Goal: Find specific page/section: Find specific page/section

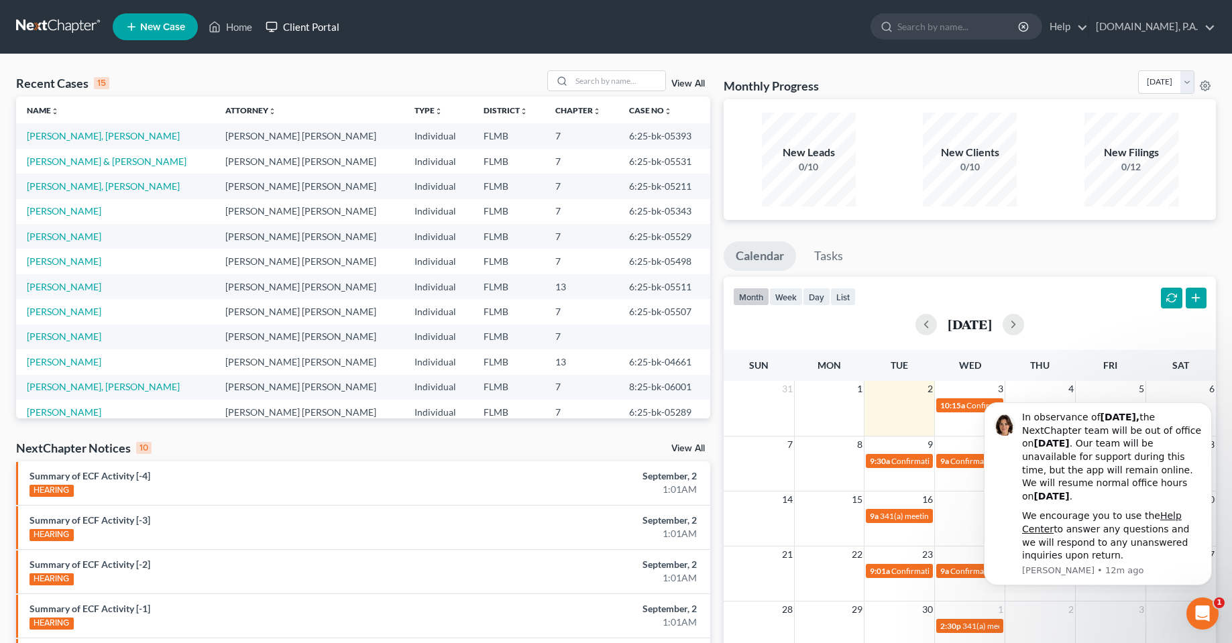
click at [325, 27] on link "Client Portal" at bounding box center [302, 27] width 87 height 24
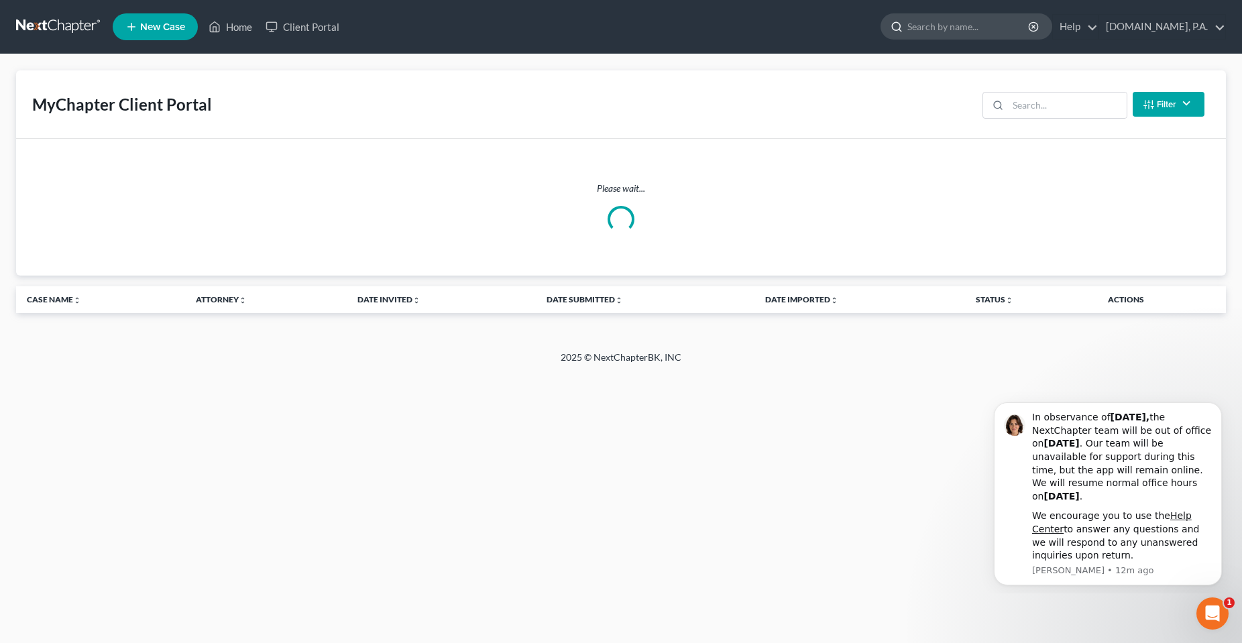
click at [946, 27] on input "search" at bounding box center [969, 26] width 123 height 25
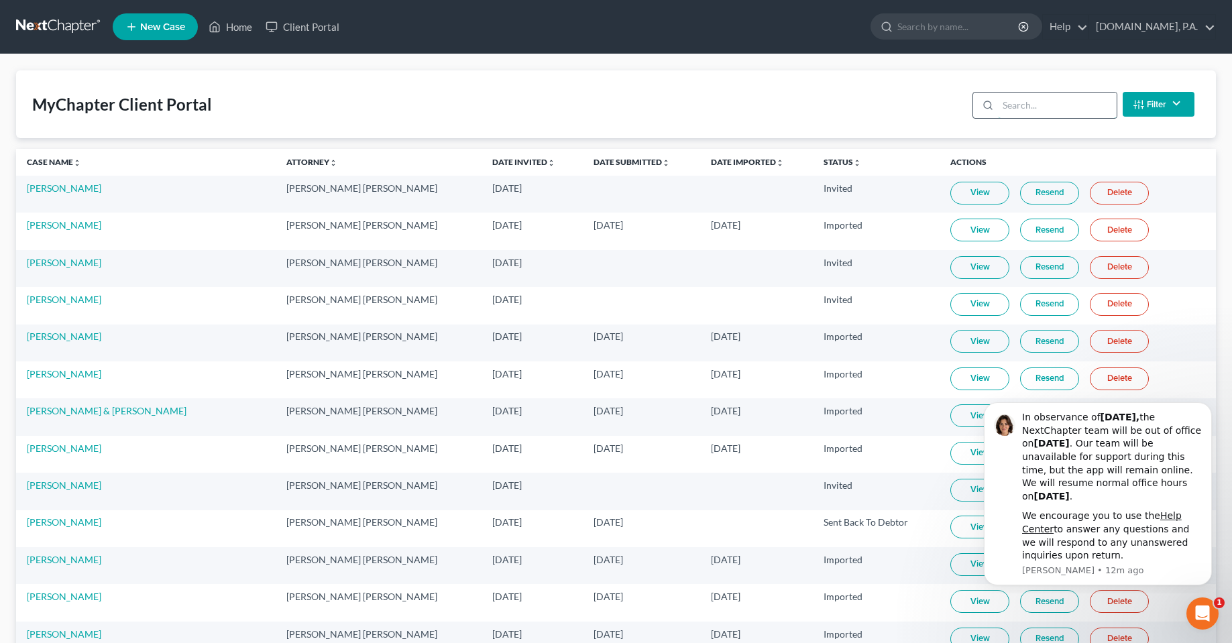
click at [1034, 111] on input "search" at bounding box center [1057, 105] width 119 height 25
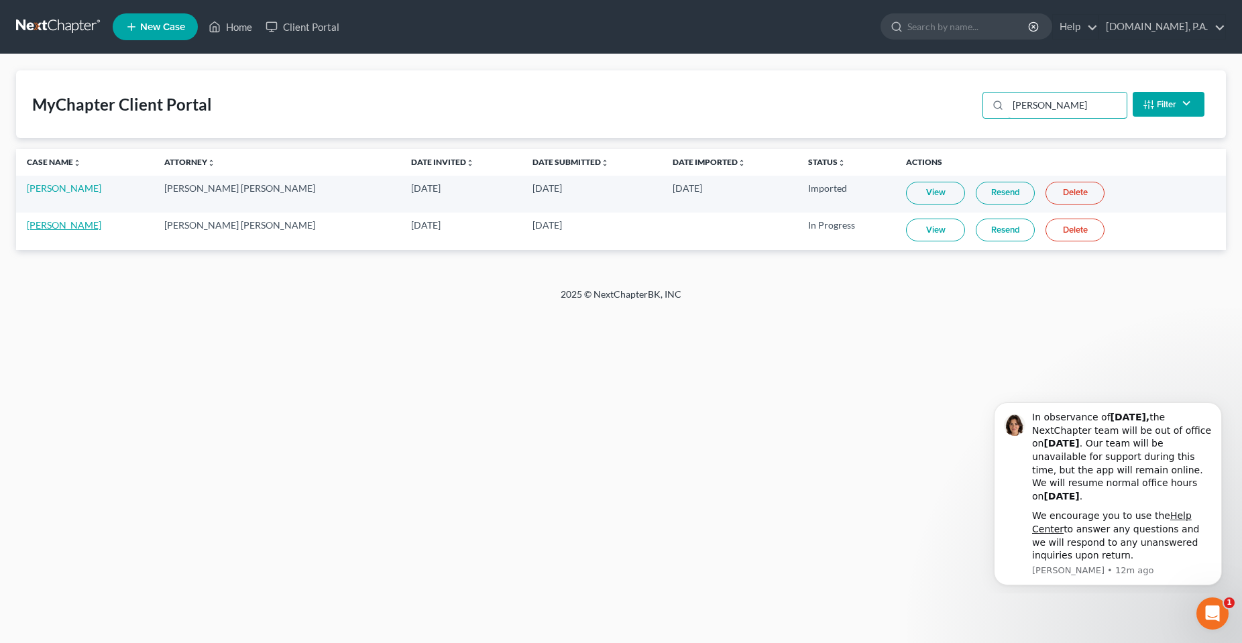
type input "[PERSON_NAME]"
drag, startPoint x: 130, startPoint y: 436, endPoint x: 180, endPoint y: 410, distance: 56.7
click at [130, 436] on div "Home New Case Client Portal [DOMAIN_NAME], P.A. [PERSON_NAME][EMAIL_ADDRESS][DO…" at bounding box center [621, 321] width 1242 height 643
drag, startPoint x: 1216, startPoint y: 602, endPoint x: 1218, endPoint y: 610, distance: 8.3
click at [1218, 600] on div "Open Intercom Messenger" at bounding box center [1211, 612] width 44 height 44
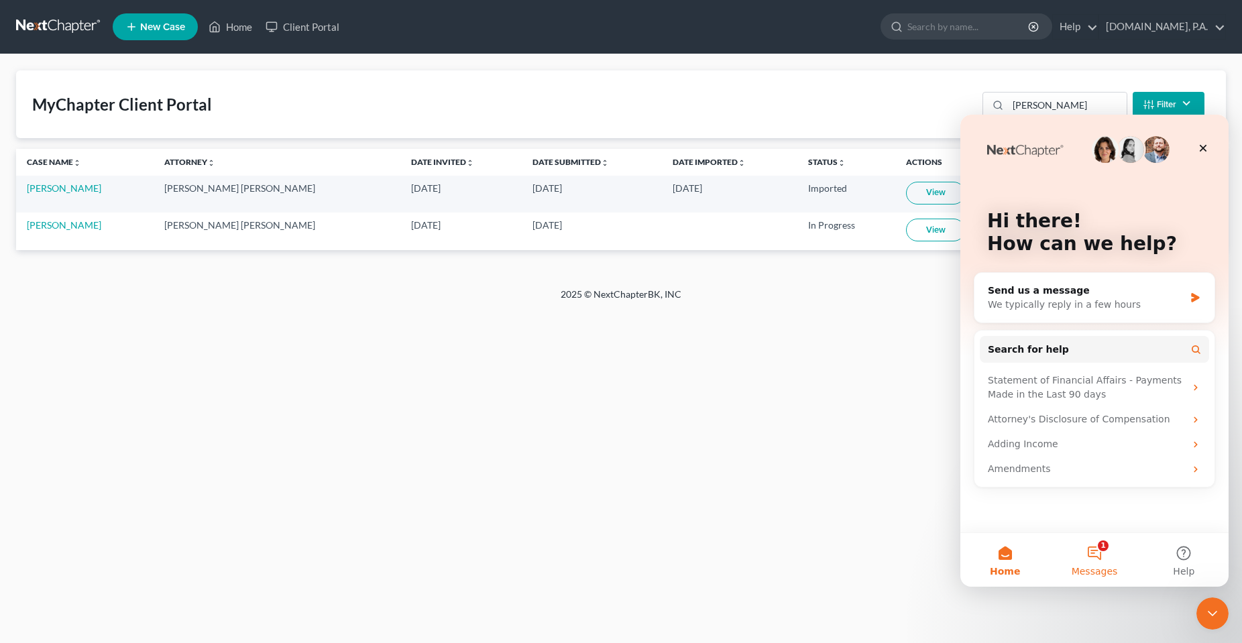
click at [1099, 563] on button "1 Messages" at bounding box center [1094, 560] width 89 height 54
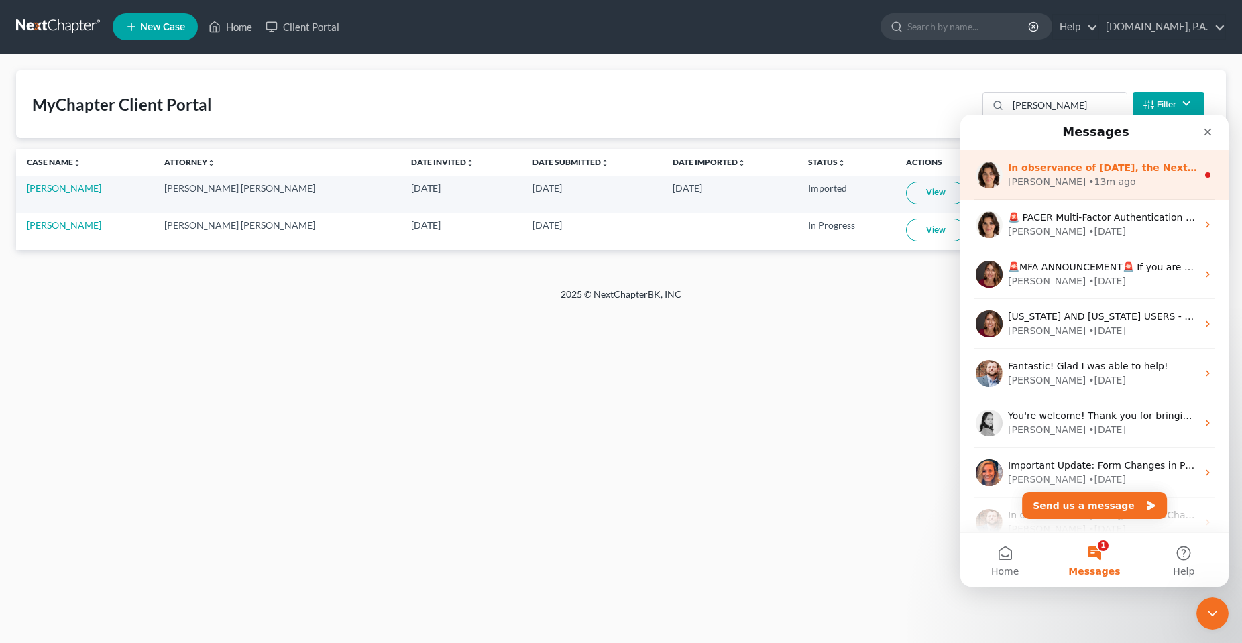
click at [1099, 152] on div "In observance of [DATE], the NextChapter team will be out of office [DATE][DATE…" at bounding box center [1095, 175] width 268 height 50
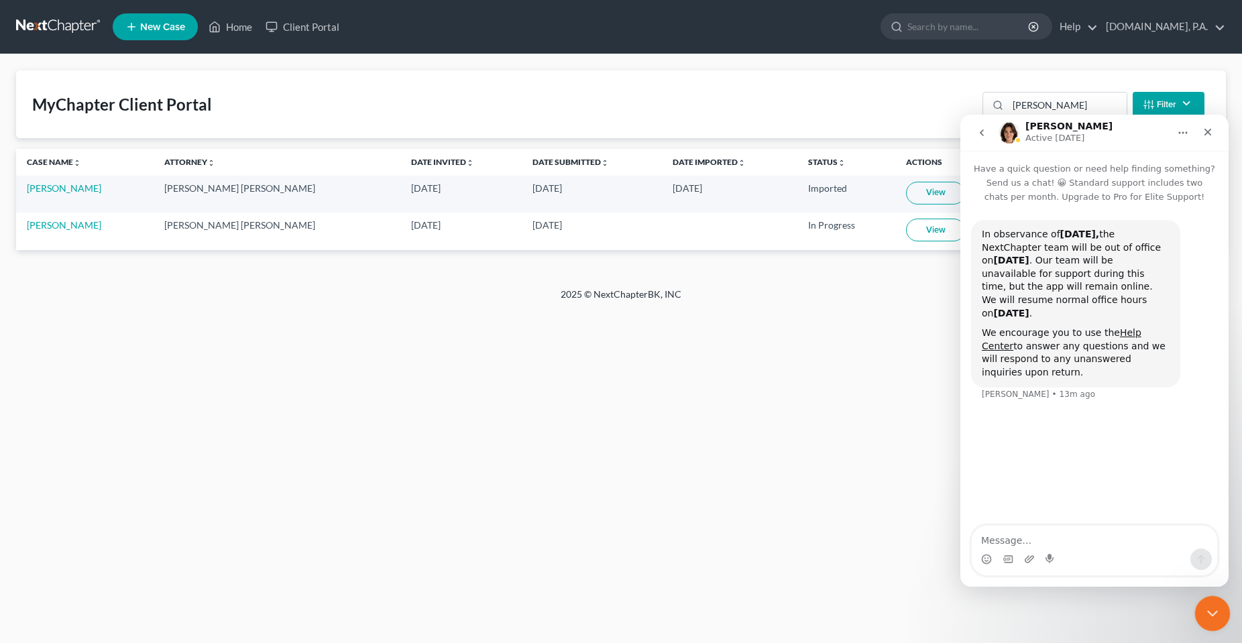
drag, startPoint x: 1213, startPoint y: 606, endPoint x: 2078, endPoint y: 1180, distance: 1038.5
click at [1213, 605] on icon "Close Intercom Messenger" at bounding box center [1211, 612] width 16 height 16
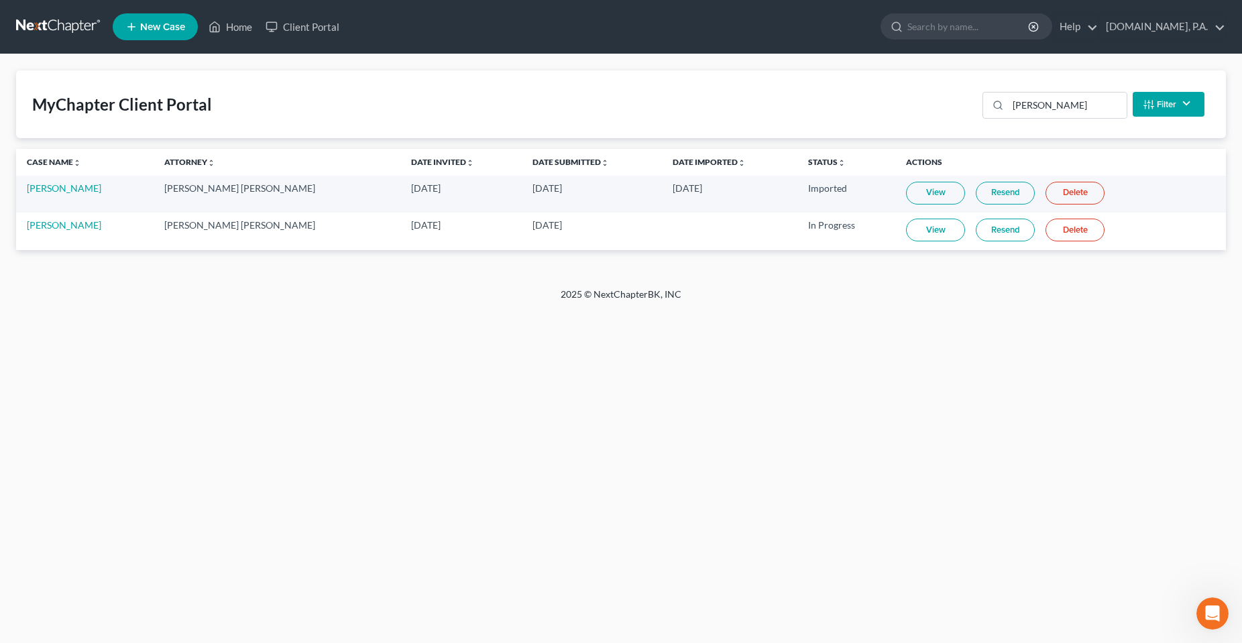
click at [597, 429] on div "Home New Case Client Portal [DOMAIN_NAME], P.A. [PERSON_NAME][EMAIL_ADDRESS][DO…" at bounding box center [621, 321] width 1242 height 643
click at [223, 32] on link "Home" at bounding box center [230, 27] width 57 height 24
